Goal: Check status: Check status

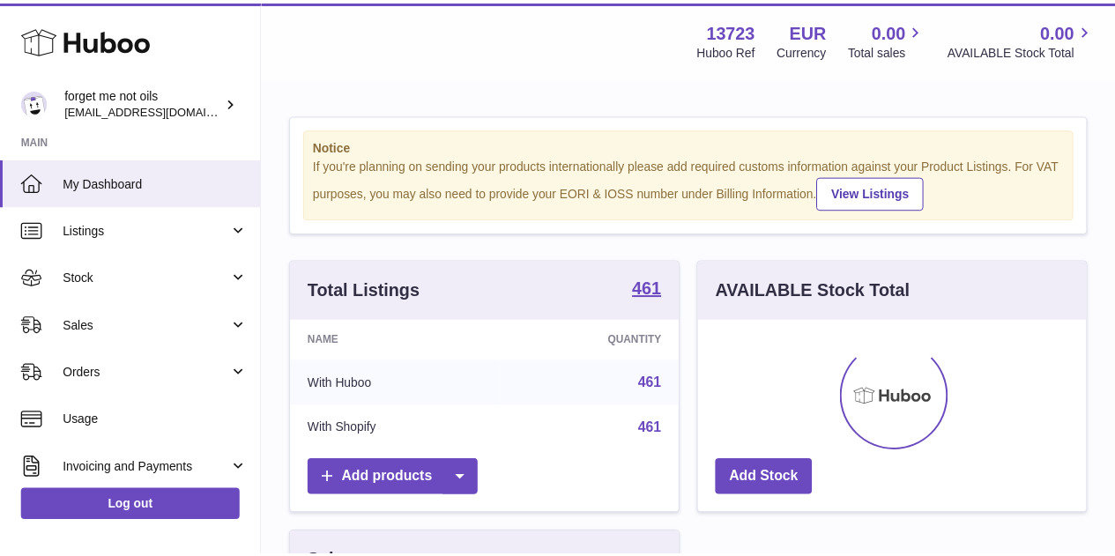
scroll to position [275, 393]
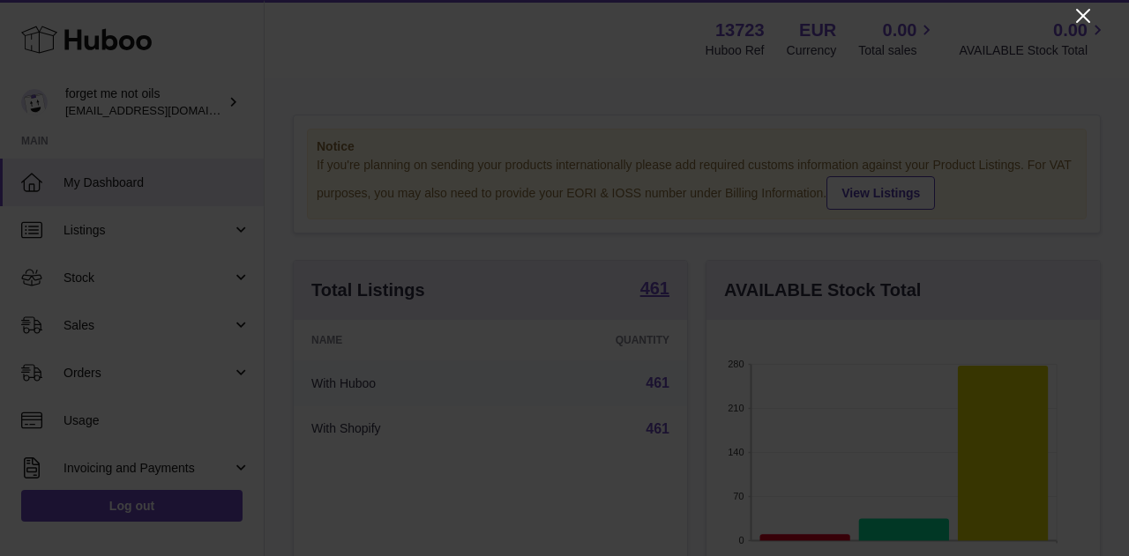
click at [1088, 10] on icon "Close" at bounding box center [1083, 16] width 14 height 14
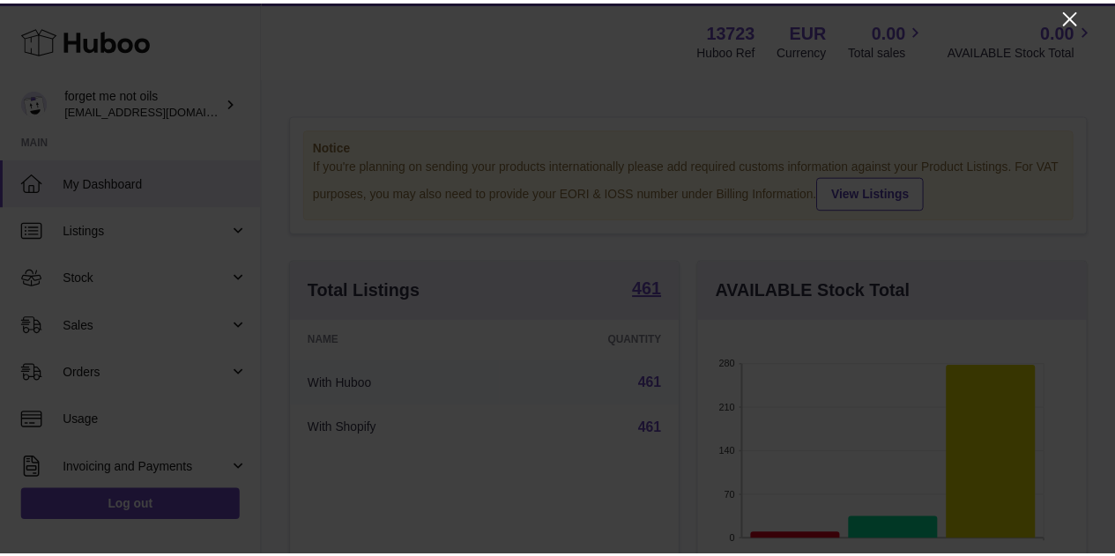
scroll to position [881371, 881258]
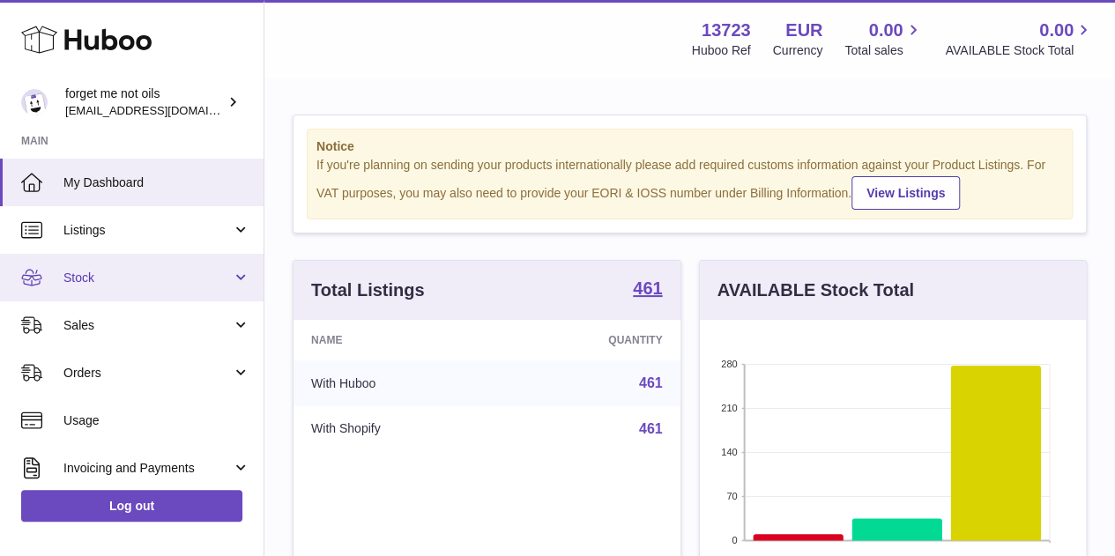
click at [130, 268] on link "Stock" at bounding box center [132, 278] width 264 height 48
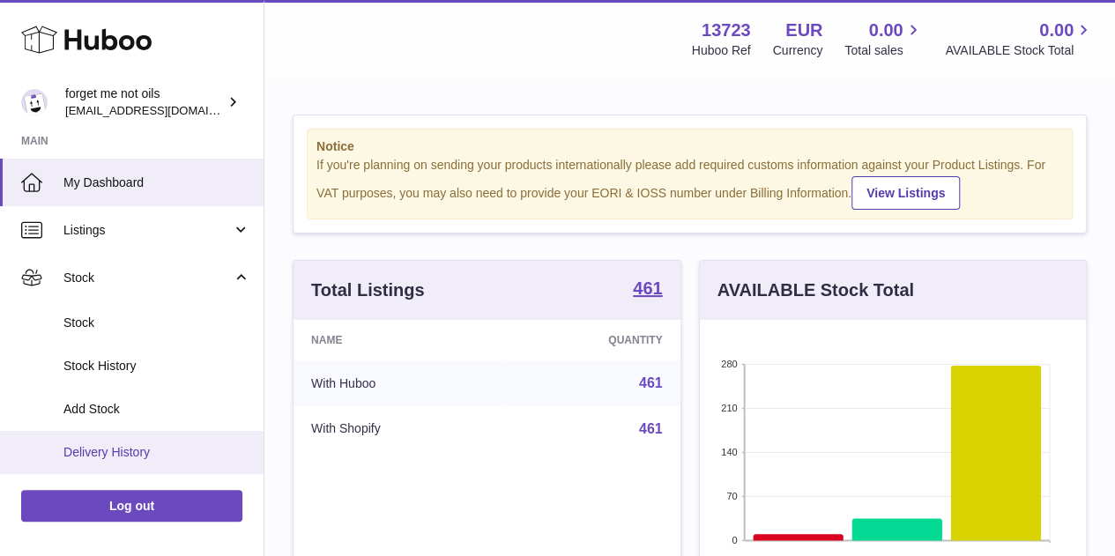
click at [89, 449] on span "Delivery History" at bounding box center [156, 452] width 187 height 17
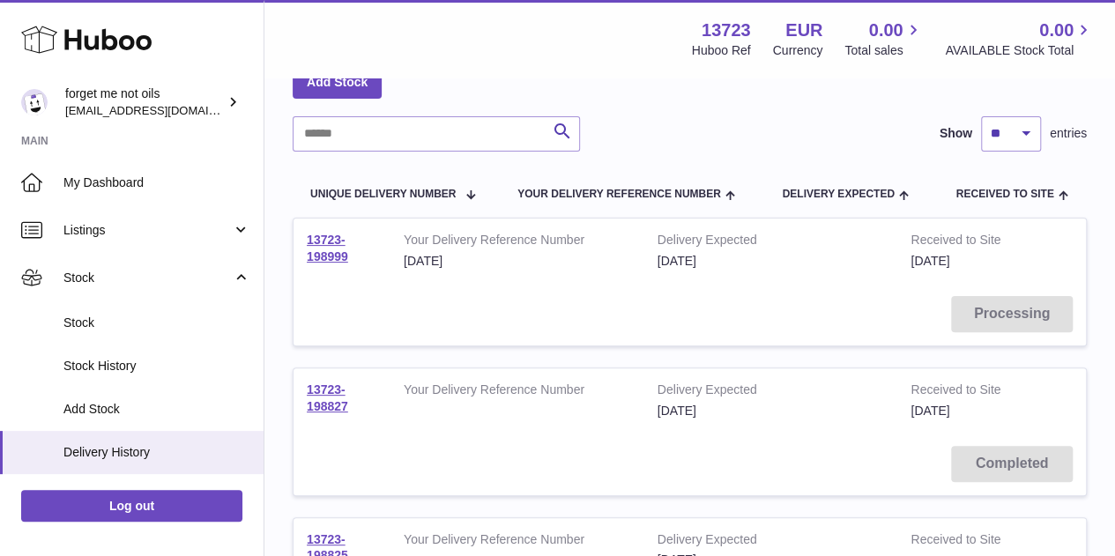
scroll to position [176, 0]
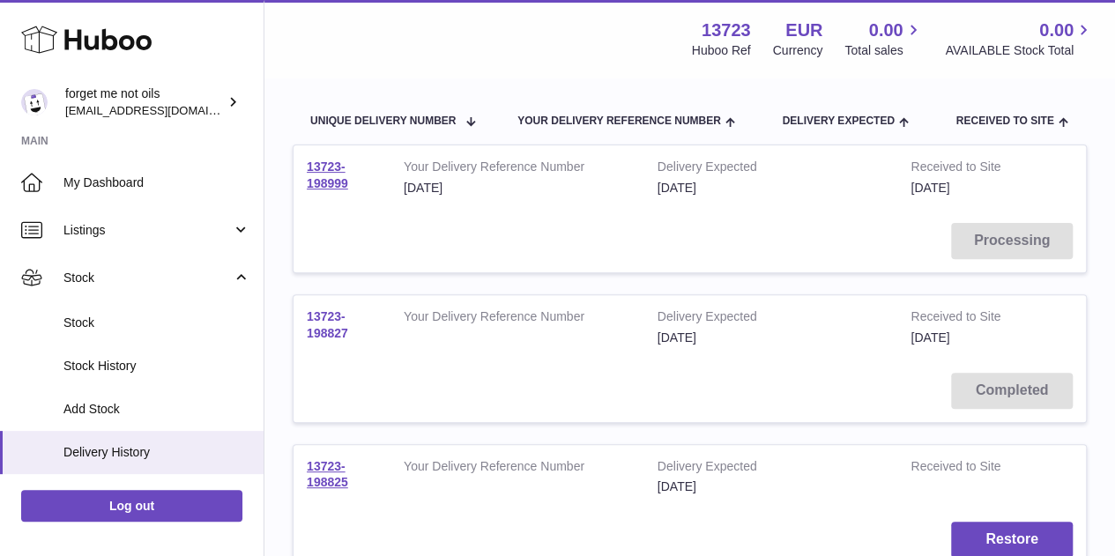
click at [331, 332] on link "13723-198827" at bounding box center [327, 324] width 41 height 31
click at [329, 177] on link "13723-198999" at bounding box center [327, 175] width 41 height 31
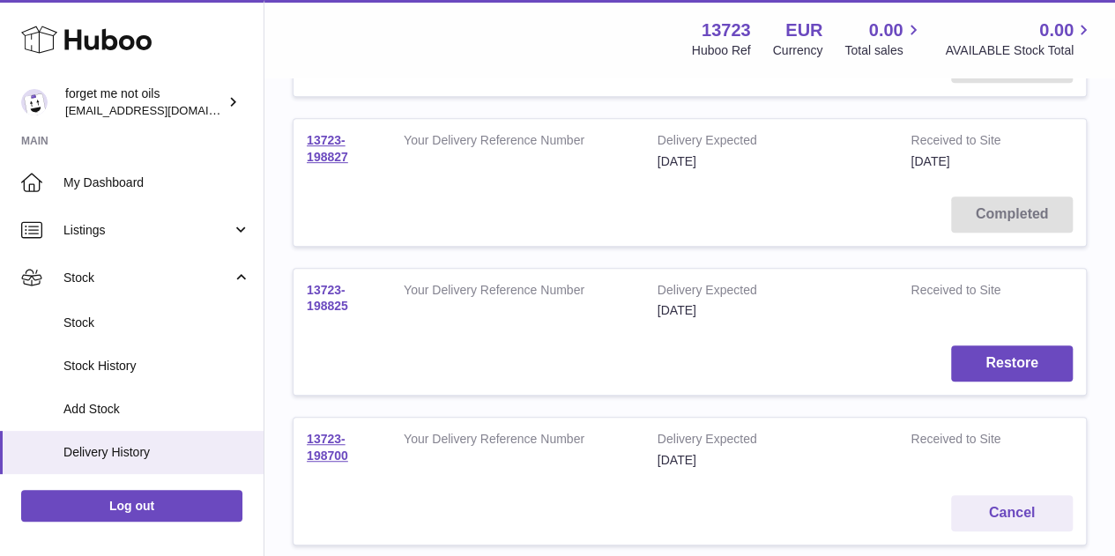
click at [335, 305] on link "13723-198825" at bounding box center [327, 298] width 41 height 31
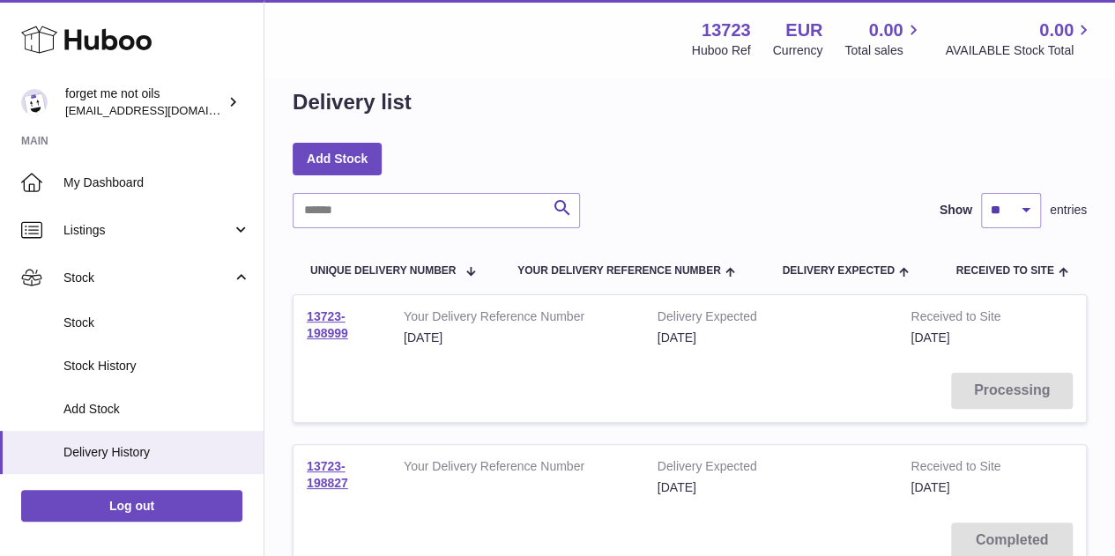
scroll to position [0, 0]
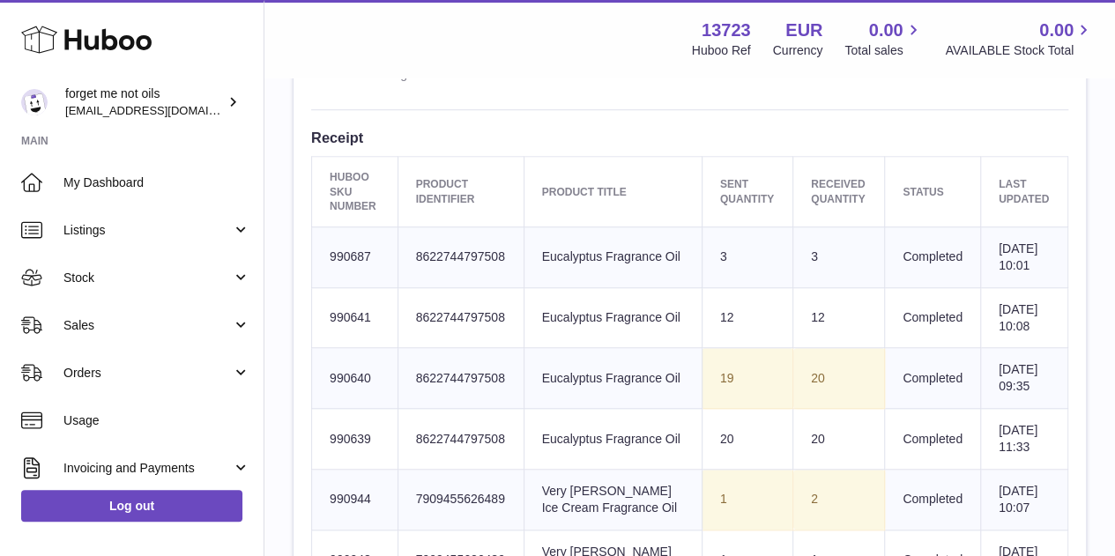
scroll to position [264, 0]
